Goal: Task Accomplishment & Management: Manage account settings

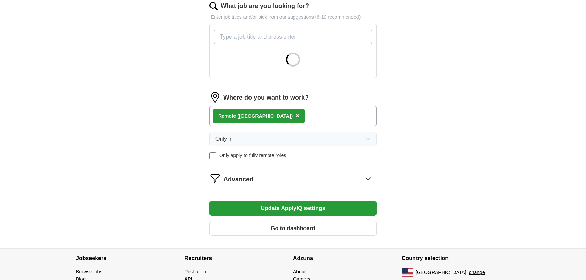
scroll to position [244, 0]
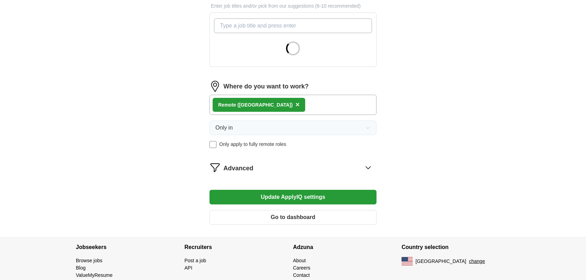
click at [228, 197] on button "Update ApplyIQ settings" at bounding box center [292, 197] width 167 height 15
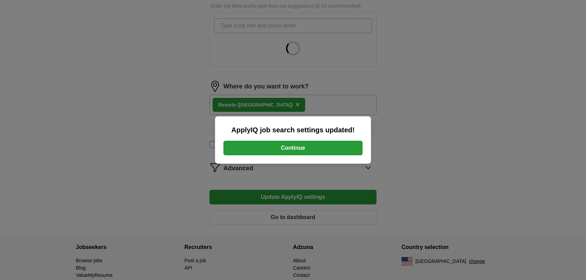
click at [254, 149] on button "Continue" at bounding box center [292, 148] width 139 height 15
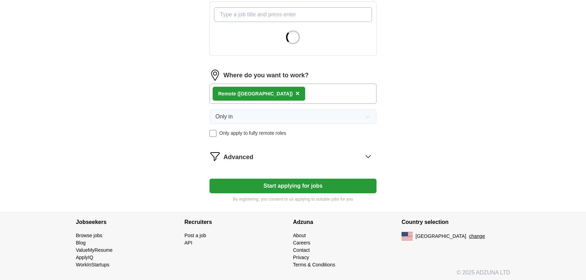
scroll to position [255, 0]
click at [367, 150] on icon at bounding box center [368, 155] width 11 height 11
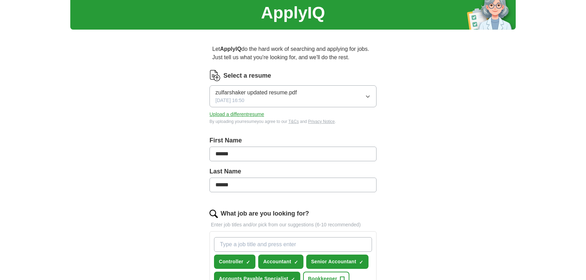
scroll to position [0, 0]
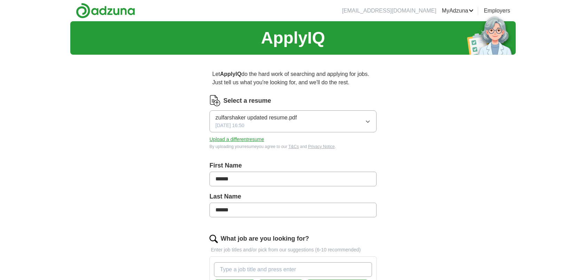
click at [101, 11] on img at bounding box center [105, 11] width 59 height 16
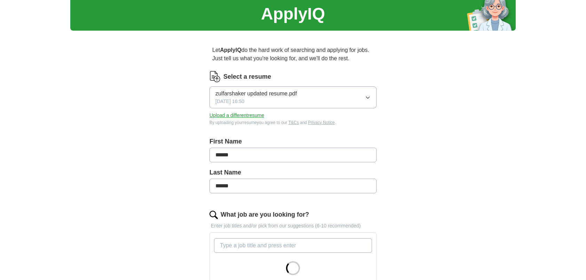
scroll to position [35, 0]
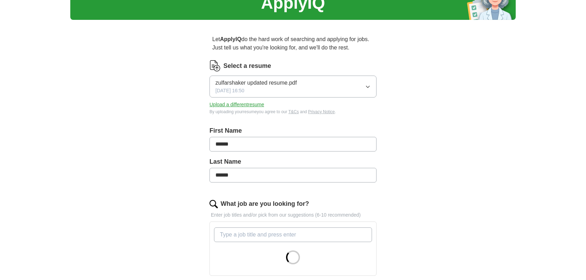
click at [367, 85] on icon "button" at bounding box center [368, 87] width 6 height 6
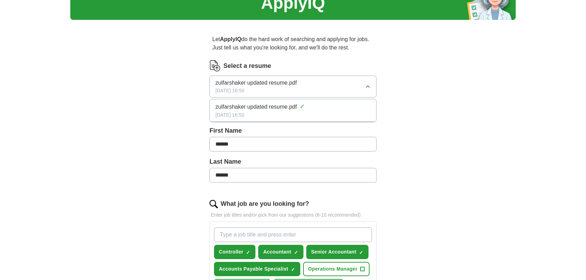
click at [305, 106] on div "zulfarshaker updated resume.pdf ✓" at bounding box center [292, 106] width 155 height 9
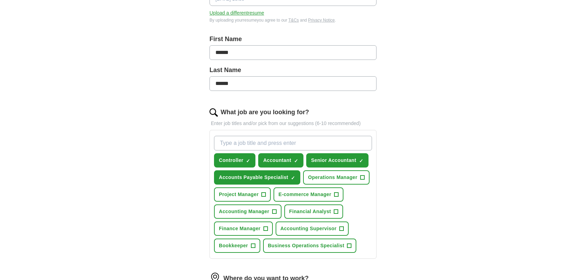
scroll to position [139, 0]
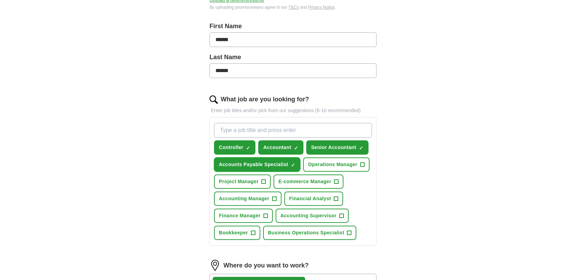
click at [274, 166] on span "Accounts Payable Specialist" at bounding box center [253, 164] width 69 height 7
click at [0, 0] on span "×" at bounding box center [0, 0] width 0 height 0
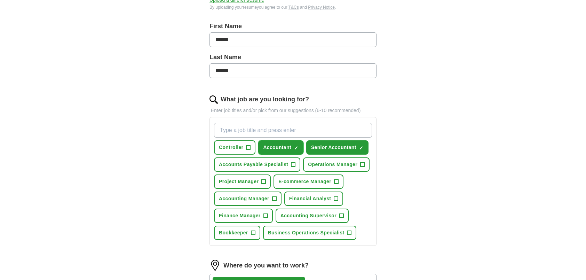
click at [282, 148] on span "Accountant" at bounding box center [277, 147] width 28 height 7
click at [321, 146] on span "Senior Accountant" at bounding box center [333, 147] width 45 height 7
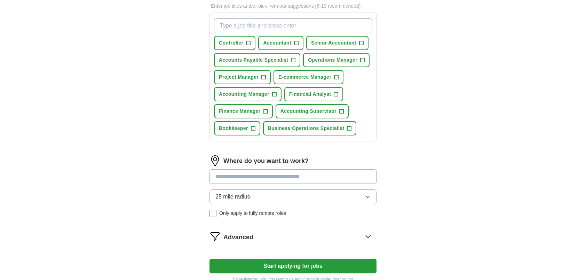
scroll to position [278, 0]
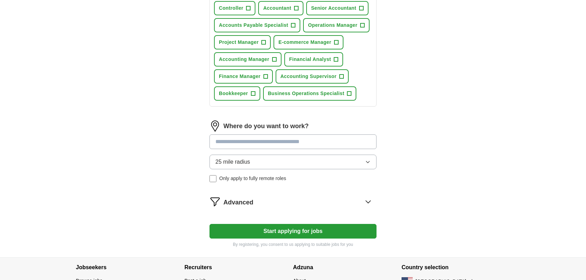
click at [368, 199] on icon at bounding box center [368, 201] width 11 height 11
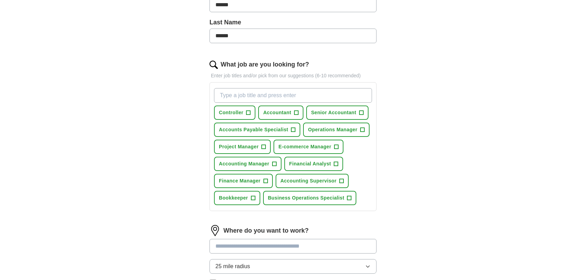
scroll to position [0, 0]
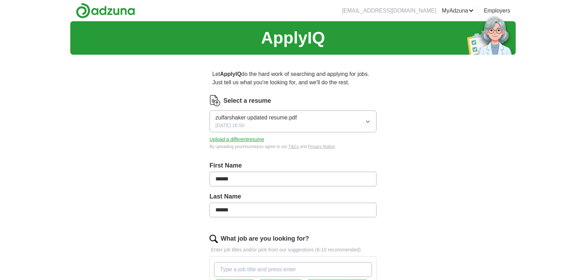
click at [470, 8] on link "MyAdzuna" at bounding box center [458, 11] width 32 height 8
click at [0, 0] on link "Preferences" at bounding box center [0, 0] width 0 height 0
